Goal: Transaction & Acquisition: Book appointment/travel/reservation

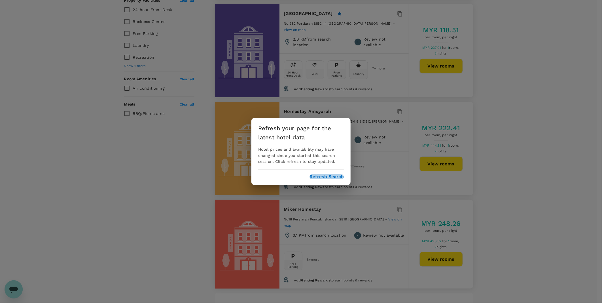
click at [332, 178] on button "Refresh Search" at bounding box center [327, 176] width 34 height 5
click at [322, 177] on button "Refresh Search" at bounding box center [327, 176] width 34 height 5
click at [507, 94] on div "Refresh your page for the latest hotel data Hotel prices and availability may h…" at bounding box center [301, 151] width 602 height 303
click at [201, 104] on div "Refresh your page for the latest hotel data Hotel prices and availability may h…" at bounding box center [301, 151] width 602 height 303
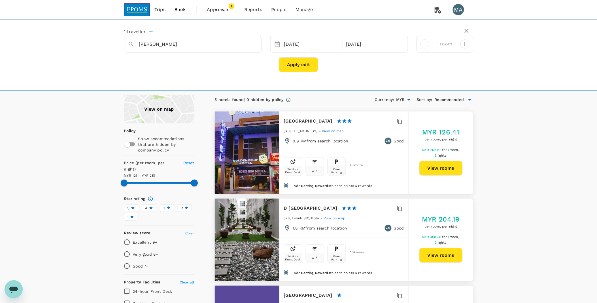
type input "250.34"
